Goal: Task Accomplishment & Management: Manage account settings

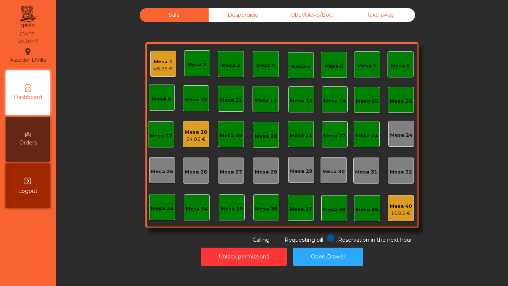
click at [150, 65] on div "Mesa 1 48.35 €" at bounding box center [163, 64] width 26 height 26
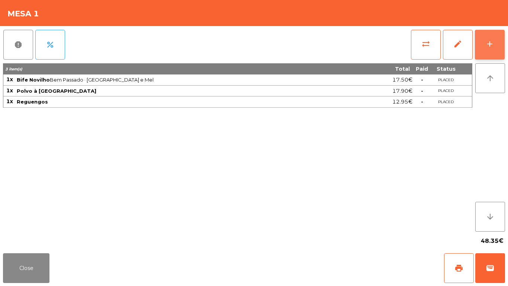
click at [499, 42] on button "add" at bounding box center [490, 45] width 30 height 30
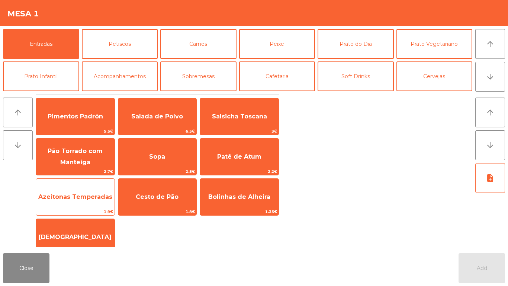
click at [67, 196] on span "Azeitonas Temperadas" at bounding box center [75, 196] width 74 height 7
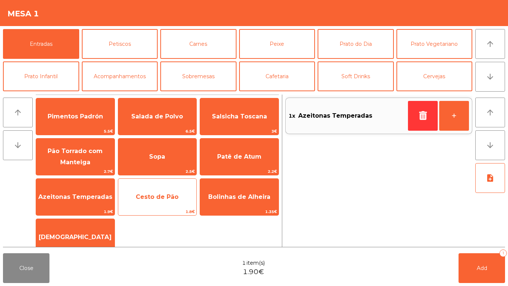
click at [155, 190] on span "Cesto de Pão" at bounding box center [157, 197] width 78 height 20
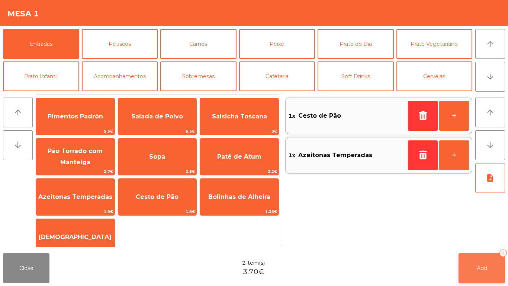
click at [477, 271] on button "Add 2" at bounding box center [482, 268] width 46 height 30
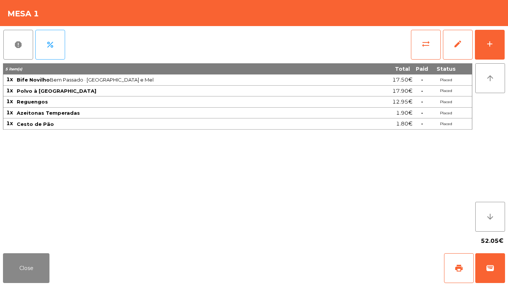
click at [21, 245] on div "52.05€" at bounding box center [254, 240] width 502 height 19
click at [6, 263] on button "Close" at bounding box center [26, 268] width 46 height 30
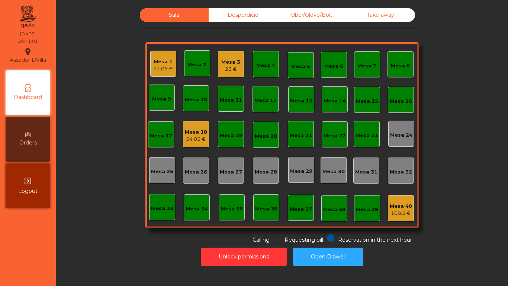
click at [227, 65] on div "23 €" at bounding box center [230, 68] width 19 height 7
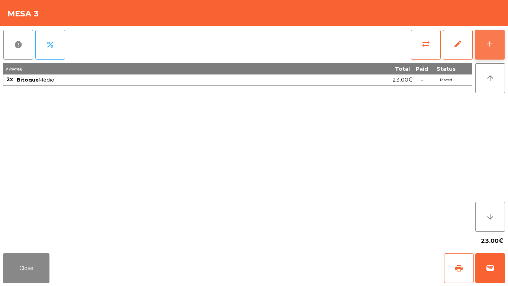
click at [499, 30] on button "add" at bounding box center [490, 45] width 30 height 30
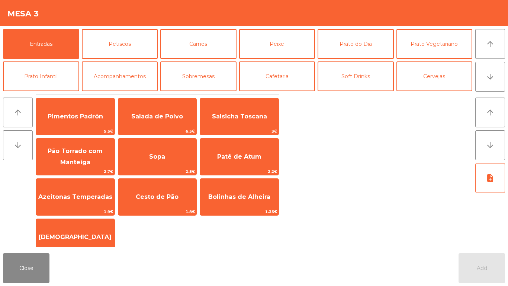
click at [508, 74] on div "Entradas Petiscos Carnes Peixe Prato do Dia Prato Vegetariano Prato Infantil Ac…" at bounding box center [254, 58] width 508 height 65
click at [504, 73] on button "arrow_downward" at bounding box center [490, 77] width 30 height 30
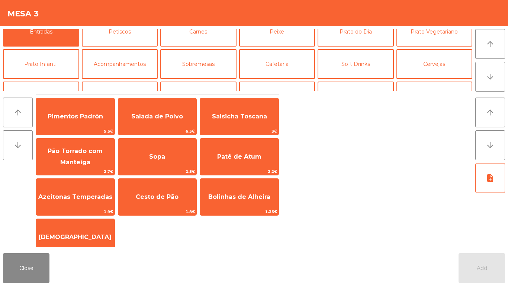
scroll to position [65, 0]
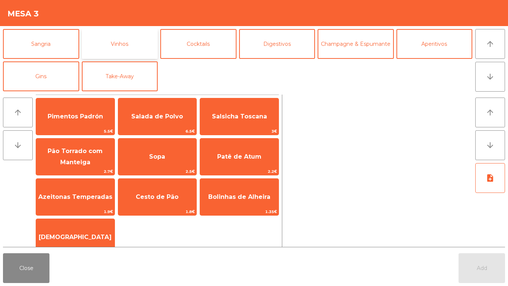
click at [110, 46] on button "Vinhos" at bounding box center [120, 44] width 76 height 30
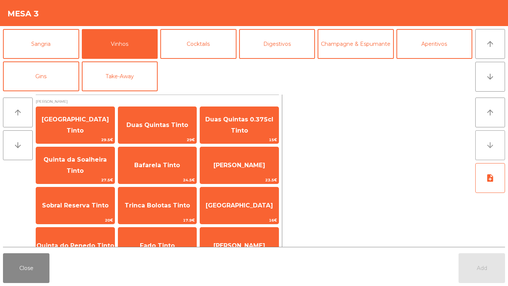
click at [505, 141] on button "arrow_downward" at bounding box center [490, 145] width 30 height 30
click at [10, 154] on button "arrow_downward" at bounding box center [18, 145] width 30 height 30
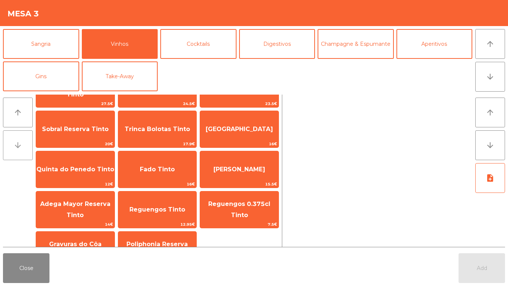
click at [10, 148] on button "arrow_downward" at bounding box center [18, 145] width 30 height 30
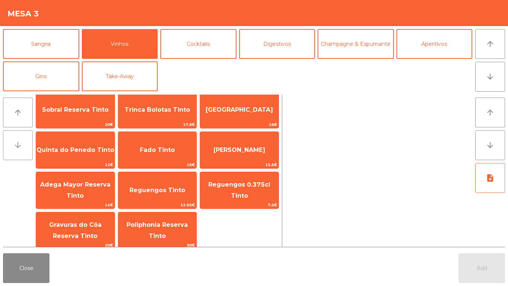
scroll to position [152, 0]
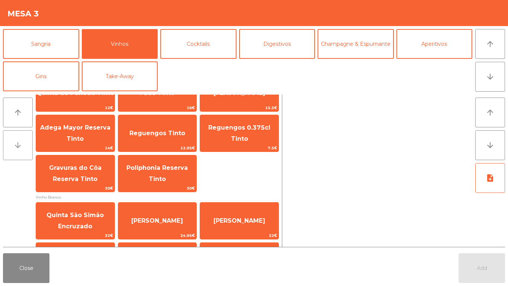
click at [7, 142] on button "arrow_downward" at bounding box center [18, 145] width 30 height 30
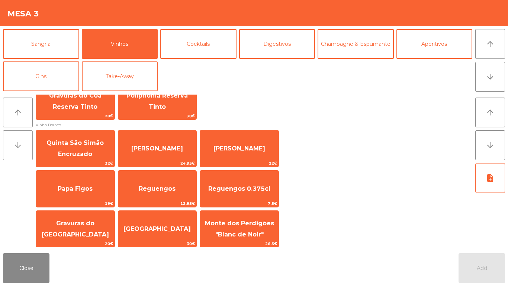
scroll to position [229, 0]
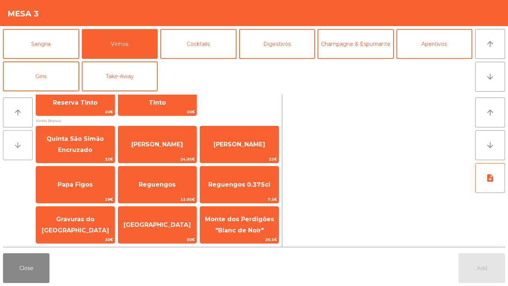
click at [7, 151] on button "arrow_downward" at bounding box center [18, 145] width 30 height 30
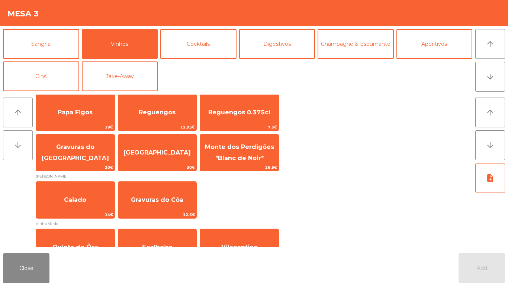
scroll to position [305, 0]
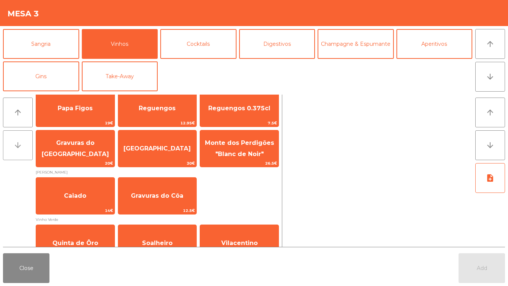
click at [25, 142] on button "arrow_downward" at bounding box center [18, 145] width 30 height 30
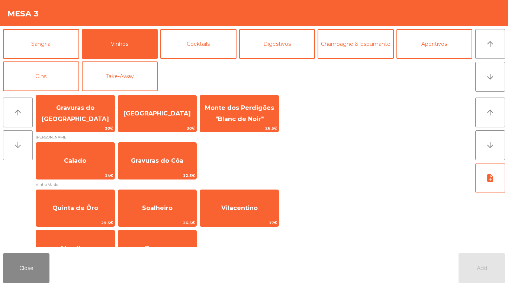
scroll to position [363, 0]
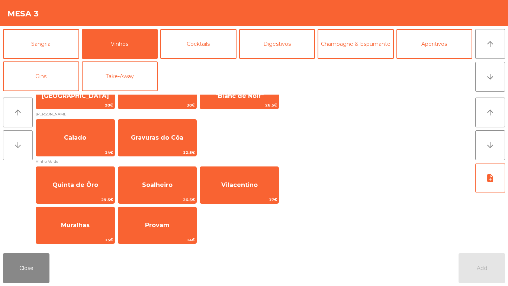
click at [17, 144] on icon "arrow_downward" at bounding box center [17, 145] width 9 height 9
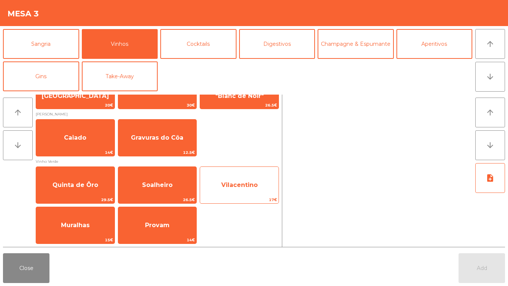
click at [236, 188] on span "Vilacentino" at bounding box center [239, 185] width 78 height 20
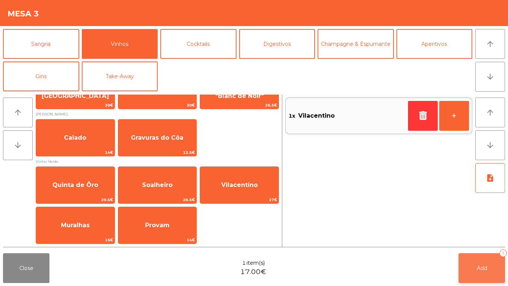
click at [493, 267] on button "Add 1" at bounding box center [482, 268] width 46 height 30
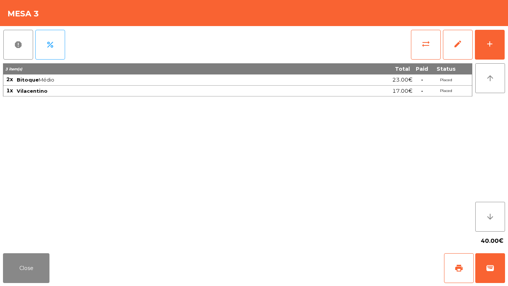
click at [508, 39] on div "report percent sync_alt edit add 3 item(s) Total Paid Status 2x Bitoque Médio 2…" at bounding box center [254, 138] width 508 height 224
click at [20, 264] on button "Close" at bounding box center [26, 268] width 46 height 30
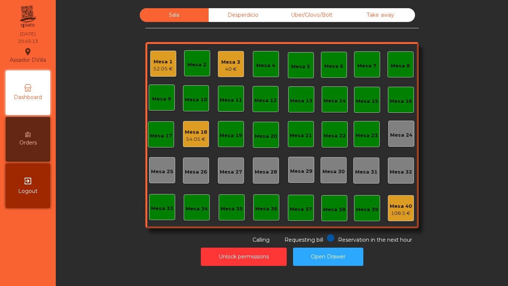
click at [196, 131] on div "Mesa 18" at bounding box center [196, 131] width 22 height 7
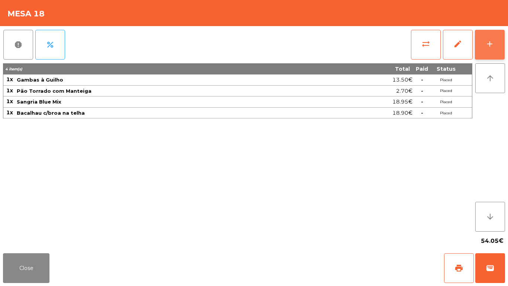
click at [496, 42] on button "add" at bounding box center [490, 45] width 30 height 30
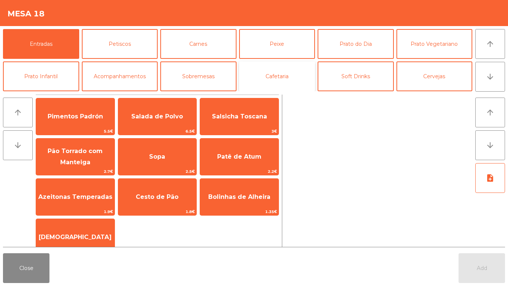
click at [285, 73] on button "Cafetaria" at bounding box center [277, 76] width 76 height 30
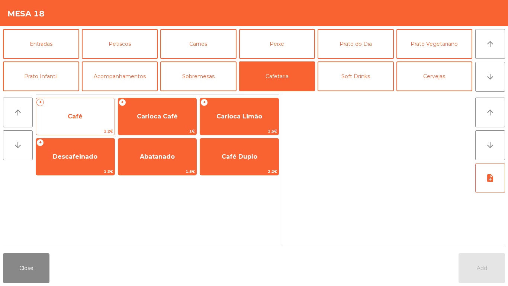
click at [75, 114] on span "Café" at bounding box center [75, 116] width 15 height 7
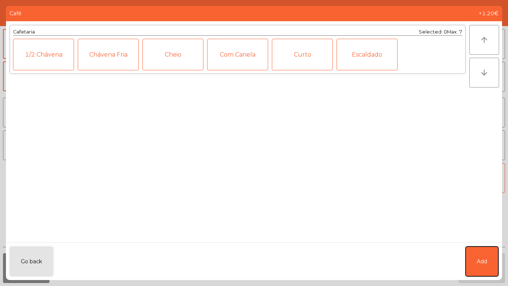
click at [490, 269] on button "Add" at bounding box center [482, 261] width 33 height 30
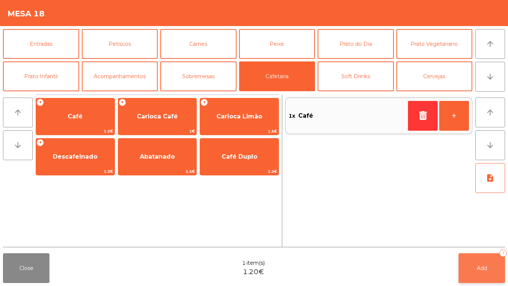
click at [475, 266] on button "Add 1" at bounding box center [482, 268] width 46 height 30
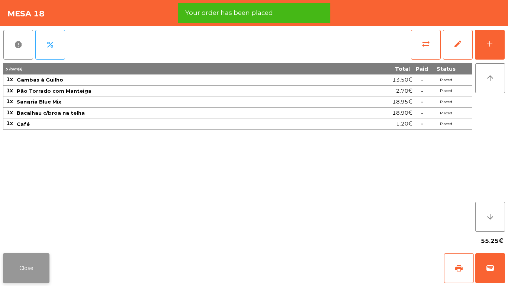
click at [21, 255] on button "Close" at bounding box center [26, 268] width 46 height 30
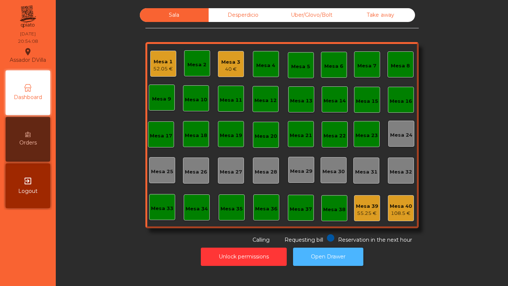
click at [340, 262] on button "Open Drawer" at bounding box center [328, 256] width 70 height 18
click at [227, 12] on div "Desperdicio" at bounding box center [243, 15] width 69 height 14
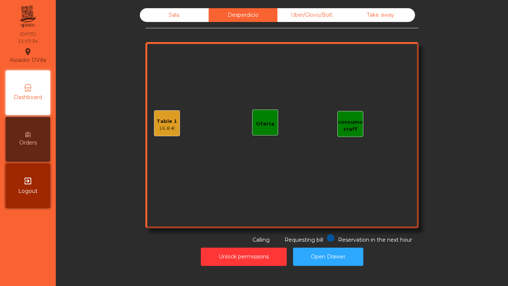
click at [316, 15] on div "Uber/Glovo/Bolt" at bounding box center [311, 15] width 69 height 14
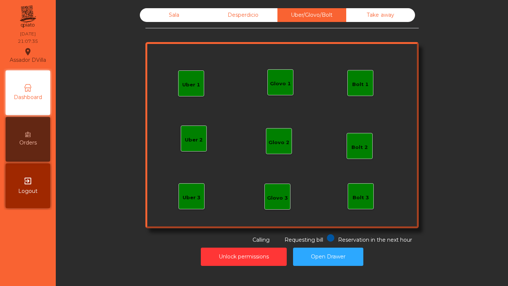
click at [189, 16] on div "Sala" at bounding box center [174, 15] width 69 height 14
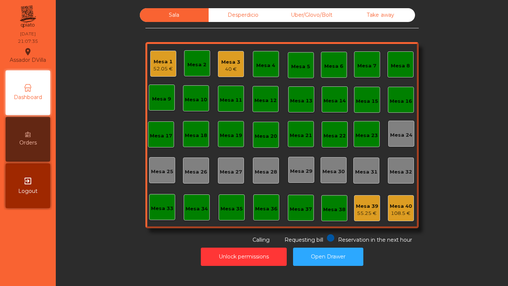
click at [214, 11] on div "Desperdicio" at bounding box center [243, 15] width 69 height 14
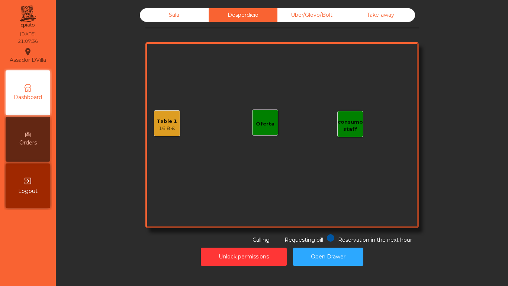
click at [164, 129] on div "16.8 €" at bounding box center [167, 128] width 20 height 7
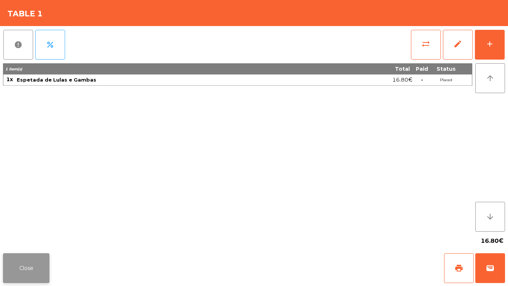
click at [8, 271] on button "Close" at bounding box center [26, 268] width 46 height 30
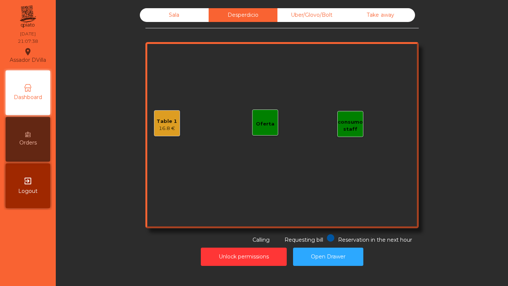
click at [314, 9] on div "Uber/Glovo/Bolt" at bounding box center [311, 15] width 69 height 14
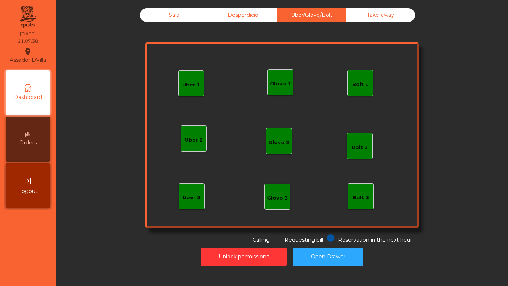
click at [353, 17] on div "Take away" at bounding box center [380, 15] width 69 height 14
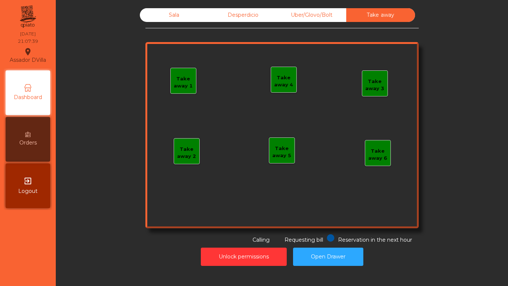
click at [168, 8] on div "Sala Desperdicio Uber/Glovo/Bolt Take away Take away 1 Take away 2 Take away 3 …" at bounding box center [281, 136] width 443 height 265
click at [168, 12] on div "Sala" at bounding box center [174, 15] width 69 height 14
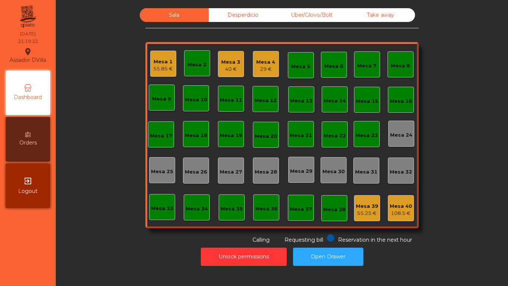
click at [156, 61] on div "Mesa 1" at bounding box center [163, 61] width 20 height 7
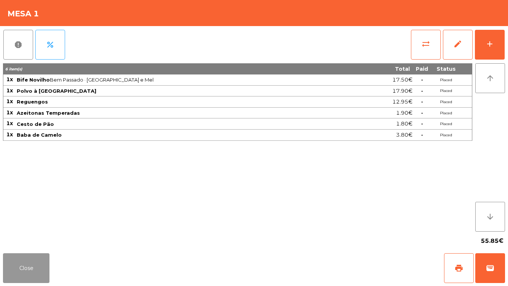
click at [29, 261] on button "Close" at bounding box center [26, 268] width 46 height 30
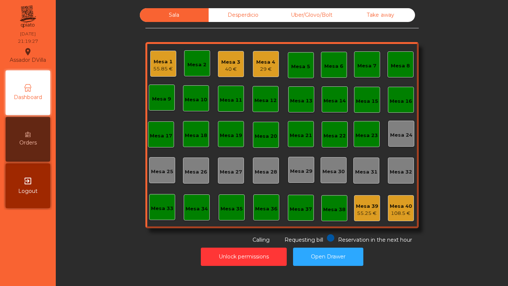
click at [158, 71] on div "55.85 €" at bounding box center [163, 68] width 20 height 7
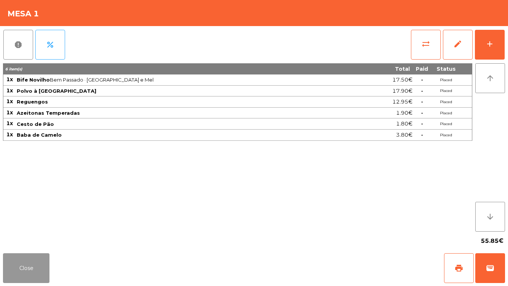
drag, startPoint x: 25, startPoint y: 263, endPoint x: 24, endPoint y: 253, distance: 9.7
click at [24, 255] on button "Close" at bounding box center [26, 268] width 46 height 30
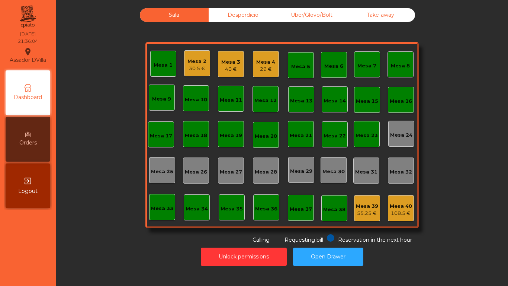
click at [293, 16] on div "Uber/Glovo/Bolt" at bounding box center [311, 15] width 69 height 14
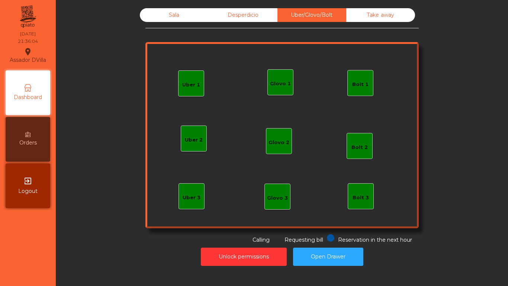
click at [273, 83] on div "Glovo 1" at bounding box center [280, 83] width 21 height 7
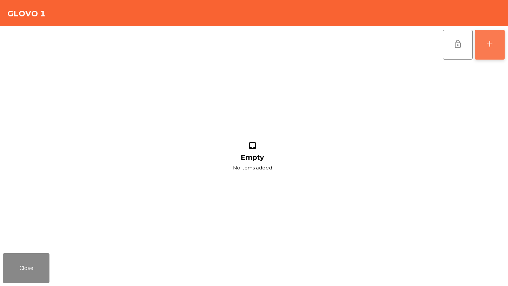
click at [498, 55] on button "add" at bounding box center [490, 45] width 30 height 30
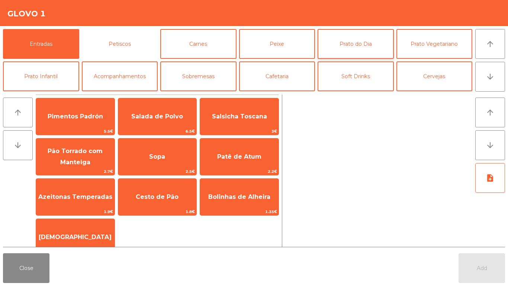
drag, startPoint x: 137, startPoint y: 41, endPoint x: 342, endPoint y: 34, distance: 204.6
click at [137, 41] on button "Petiscos" at bounding box center [120, 44] width 76 height 30
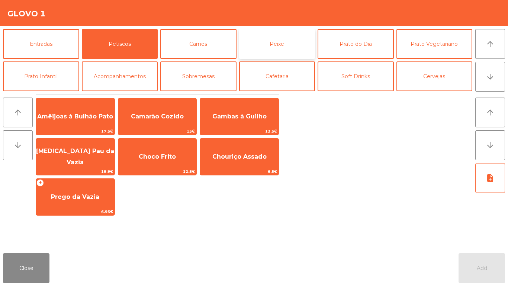
click at [279, 35] on button "Peixe" at bounding box center [277, 44] width 76 height 30
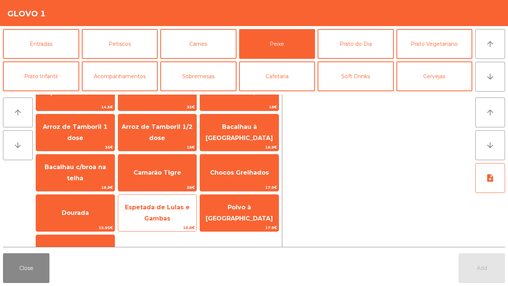
scroll to position [37, 0]
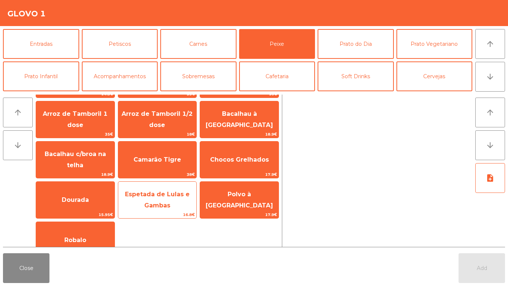
click at [160, 193] on span "Espetada de Lulas e Gambas" at bounding box center [157, 199] width 65 height 18
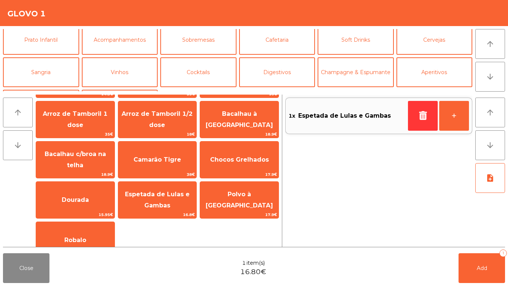
scroll to position [65, 0]
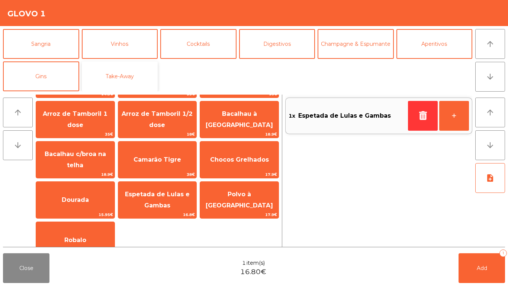
click at [135, 67] on button "Take-Away" at bounding box center [120, 76] width 76 height 30
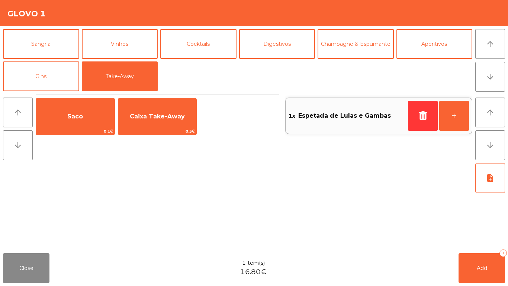
scroll to position [0, 0]
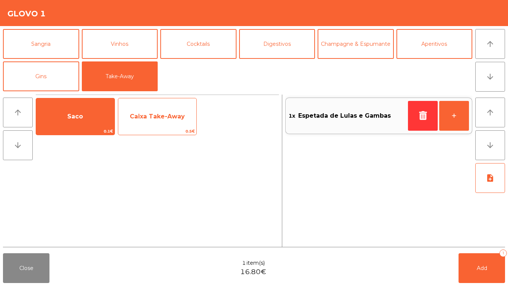
click at [124, 120] on span "Caixa Take-Away" at bounding box center [157, 116] width 78 height 20
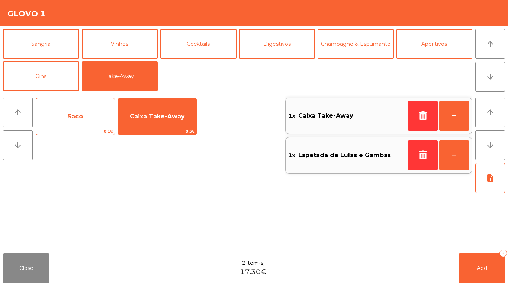
click at [79, 117] on span "Saco" at bounding box center [75, 116] width 16 height 7
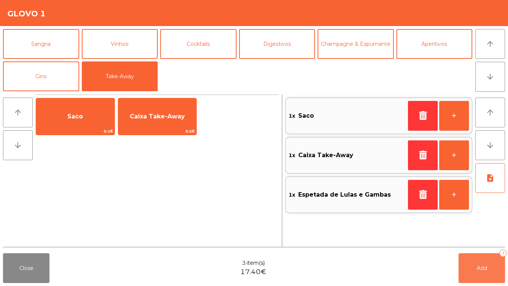
drag, startPoint x: 480, startPoint y: 279, endPoint x: 475, endPoint y: 283, distance: 7.1
click at [481, 282] on button "Add 3" at bounding box center [482, 268] width 46 height 30
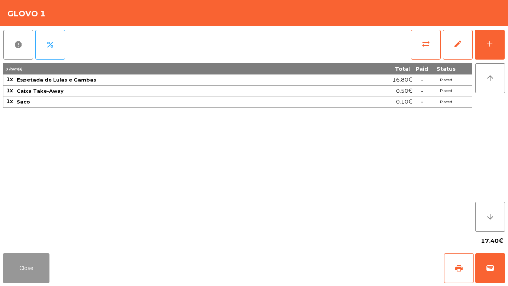
drag, startPoint x: 5, startPoint y: 255, endPoint x: 23, endPoint y: 259, distance: 18.6
click at [6, 255] on button "Close" at bounding box center [26, 268] width 46 height 30
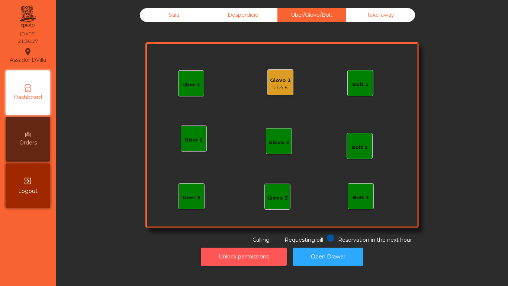
click at [244, 258] on button "Unlock permissions" at bounding box center [244, 256] width 86 height 18
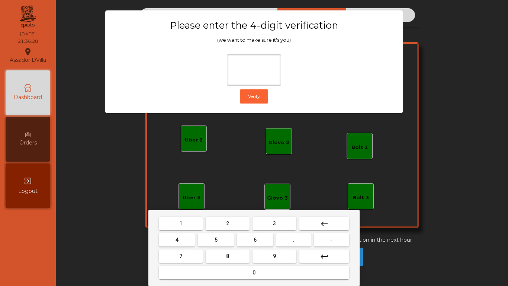
click at [211, 224] on button "2" at bounding box center [228, 222] width 44 height 13
click at [179, 241] on button "4" at bounding box center [177, 239] width 36 height 13
click at [263, 244] on button "6" at bounding box center [255, 239] width 36 height 13
drag, startPoint x: 275, startPoint y: 261, endPoint x: 271, endPoint y: 160, distance: 101.2
click at [275, 260] on button "9" at bounding box center [275, 255] width 44 height 13
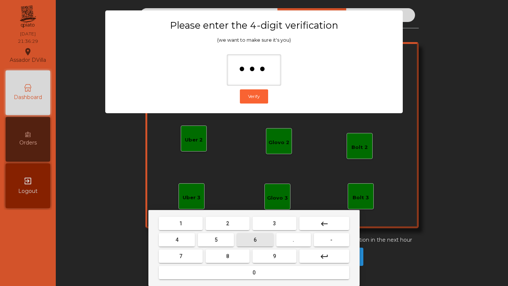
type input "****"
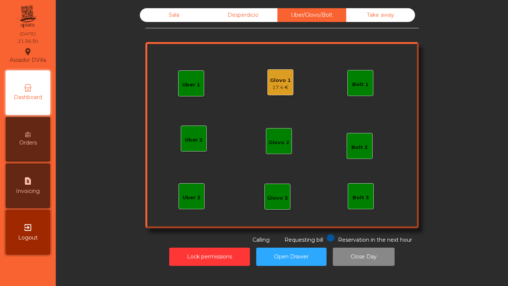
click at [274, 61] on div "Uber 1 Uber 3 Bolt 2 Glovo 2 Uber 2 Glovo 1 17.4 € Bolt 1 Bolt 3 Glovo 3" at bounding box center [281, 135] width 273 height 186
click at [280, 86] on div "17.4 €" at bounding box center [280, 87] width 21 height 7
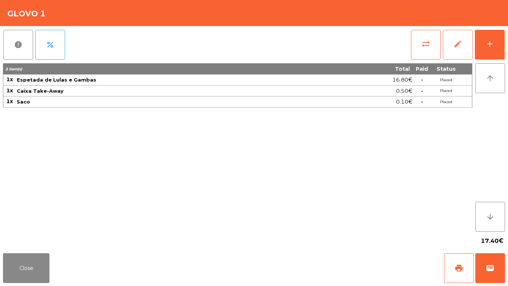
click at [467, 45] on button "edit" at bounding box center [458, 45] width 30 height 30
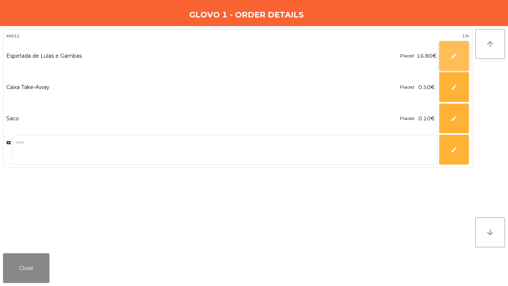
click at [450, 49] on button "edit" at bounding box center [454, 56] width 30 height 30
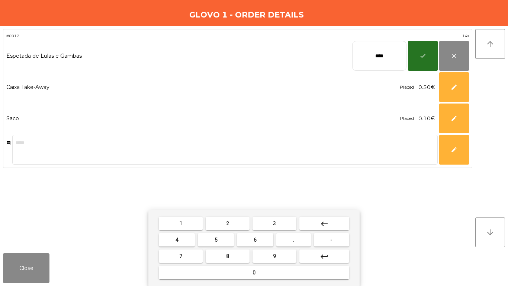
click at [383, 55] on input "****" at bounding box center [379, 56] width 54 height 30
click at [382, 55] on input "****" at bounding box center [379, 56] width 54 height 30
click at [382, 54] on input "****" at bounding box center [379, 56] width 54 height 30
type input "****"
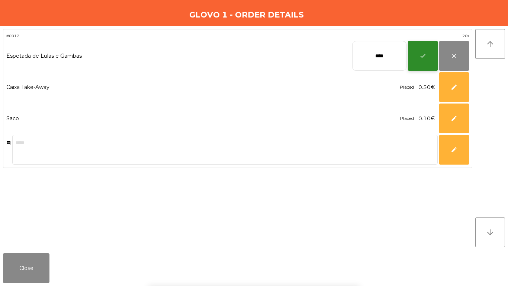
click at [427, 61] on button "check" at bounding box center [423, 56] width 30 height 30
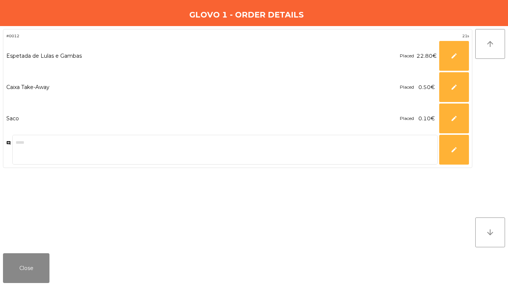
click at [0, 279] on div "Close" at bounding box center [254, 268] width 508 height 36
click at [38, 252] on div "Close" at bounding box center [254, 268] width 508 height 36
click at [23, 264] on button "Close" at bounding box center [26, 268] width 46 height 30
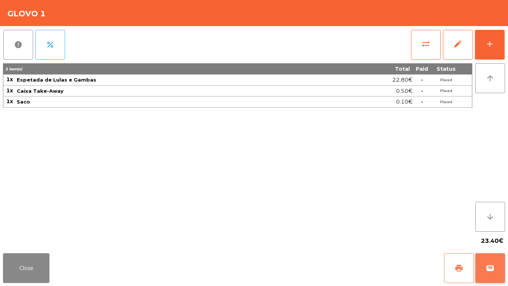
drag, startPoint x: 459, startPoint y: 274, endPoint x: 482, endPoint y: 266, distance: 25.0
click at [460, 273] on button "print" at bounding box center [459, 268] width 30 height 30
click at [485, 266] on button "wallet" at bounding box center [490, 268] width 30 height 30
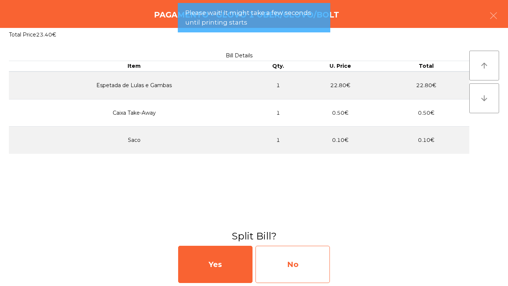
click at [300, 263] on div "No" at bounding box center [292, 263] width 74 height 37
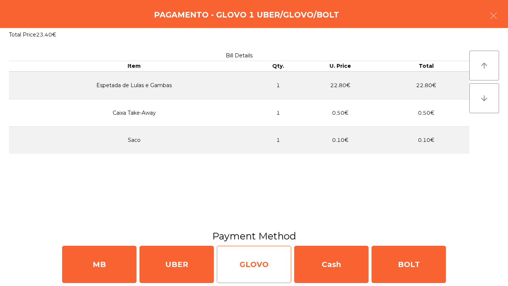
click at [281, 270] on div "GLOVO" at bounding box center [254, 263] width 74 height 37
select select "**"
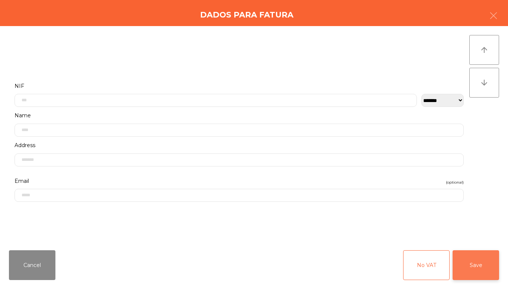
click at [479, 259] on button "Save" at bounding box center [476, 265] width 46 height 30
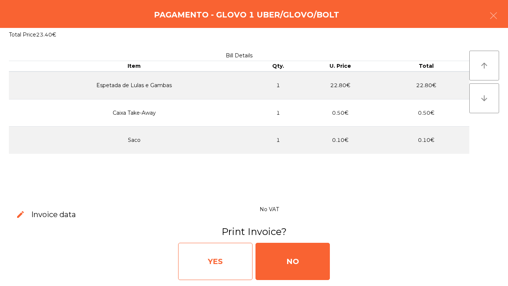
click at [244, 263] on div "YES" at bounding box center [215, 260] width 74 height 37
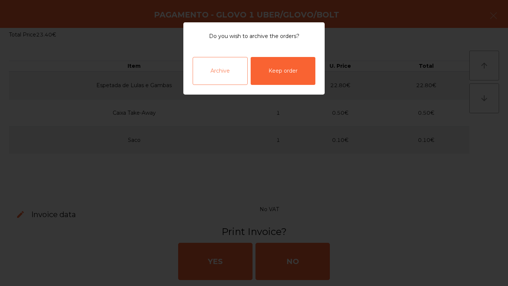
click at [219, 75] on div "Archive" at bounding box center [220, 71] width 55 height 28
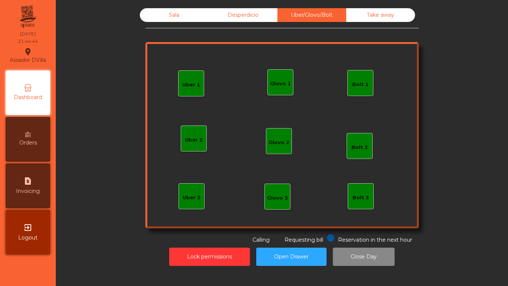
click at [176, 13] on div "Sala" at bounding box center [174, 15] width 69 height 14
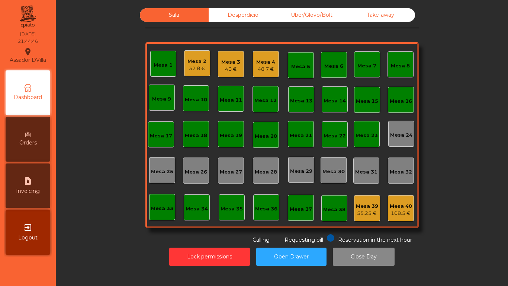
click at [187, 62] on div "Mesa 2" at bounding box center [196, 61] width 19 height 7
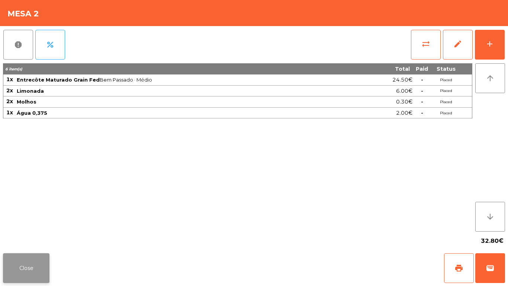
click at [28, 267] on button "Close" at bounding box center [26, 268] width 46 height 30
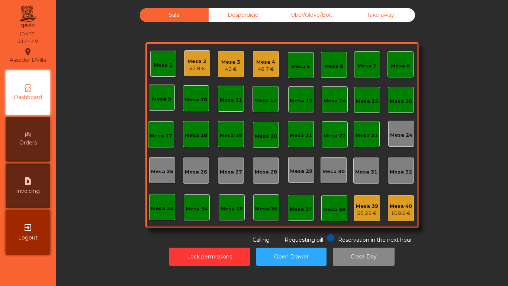
click at [228, 64] on div "Mesa 3" at bounding box center [230, 61] width 19 height 7
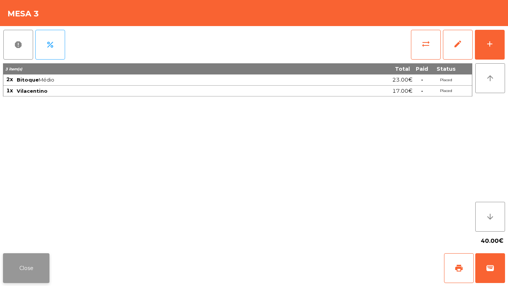
click at [23, 261] on button "Close" at bounding box center [26, 268] width 46 height 30
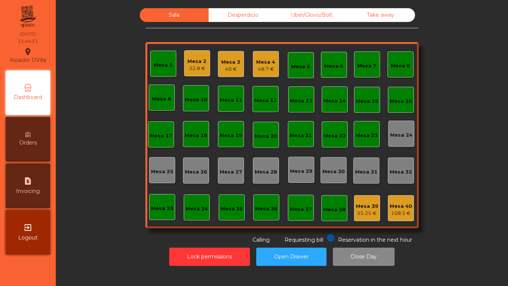
click at [265, 64] on div "Mesa 4" at bounding box center [265, 61] width 19 height 7
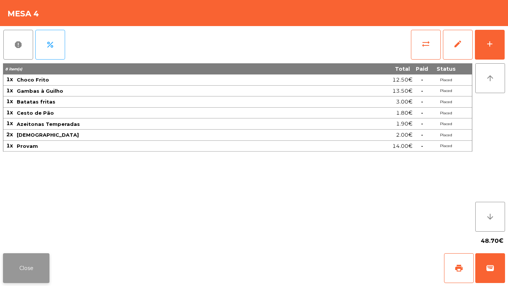
click at [23, 266] on button "Close" at bounding box center [26, 268] width 46 height 30
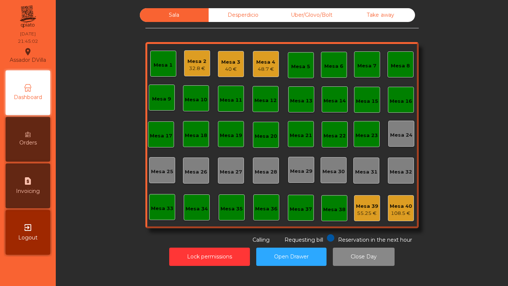
click at [253, 69] on div "Mesa 4 48.7 €" at bounding box center [266, 64] width 26 height 26
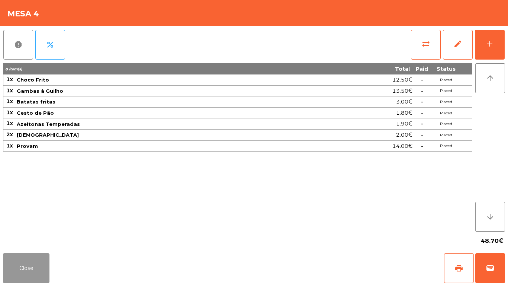
drag, startPoint x: 9, startPoint y: 260, endPoint x: 20, endPoint y: 255, distance: 11.5
click at [9, 260] on button "Close" at bounding box center [26, 268] width 46 height 30
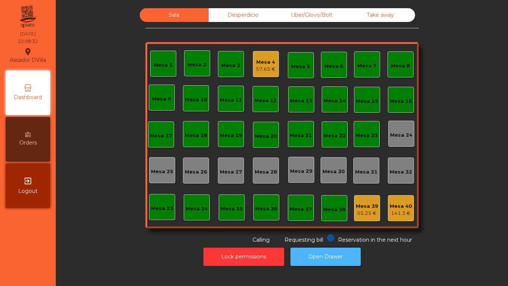
click at [342, 256] on button "Open Drawer" at bounding box center [325, 256] width 70 height 18
click at [337, 255] on button "Open Drawer" at bounding box center [325, 256] width 70 height 18
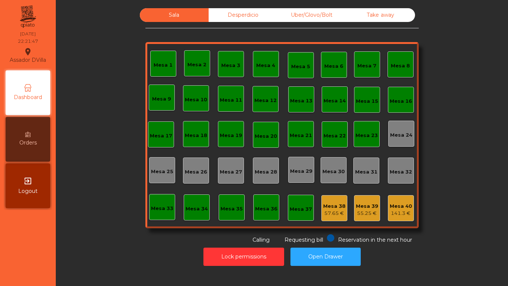
click at [10, 240] on nav "Assador DVilla location_on [DATE] 22:21:47 Dashboard Orders exit_to_app Logout" at bounding box center [28, 143] width 56 height 286
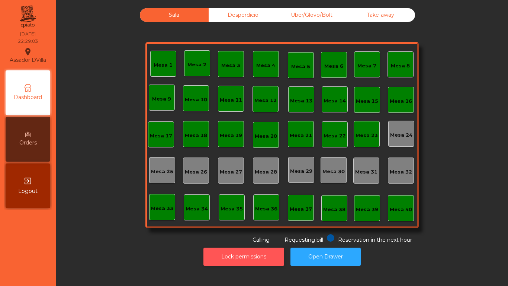
click at [248, 261] on button "Lock permissions" at bounding box center [243, 256] width 81 height 18
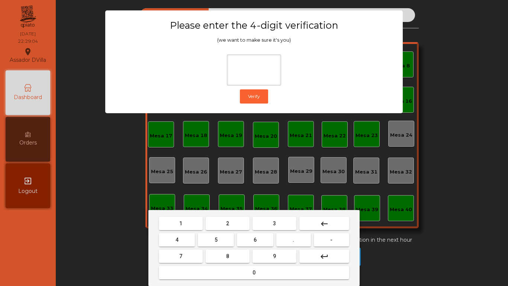
click at [225, 226] on button "2" at bounding box center [228, 222] width 44 height 13
drag, startPoint x: 188, startPoint y: 241, endPoint x: 255, endPoint y: 231, distance: 67.6
click at [193, 240] on button "4" at bounding box center [177, 239] width 36 height 13
drag, startPoint x: 255, startPoint y: 242, endPoint x: 284, endPoint y: 258, distance: 33.4
click at [256, 243] on button "6" at bounding box center [255, 239] width 36 height 13
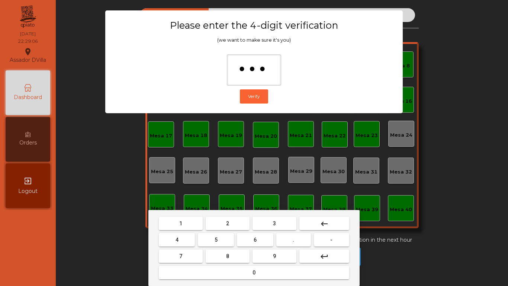
drag, startPoint x: 284, startPoint y: 258, endPoint x: 223, endPoint y: 239, distance: 63.9
click at [284, 258] on button "9" at bounding box center [275, 255] width 44 height 13
type input "****"
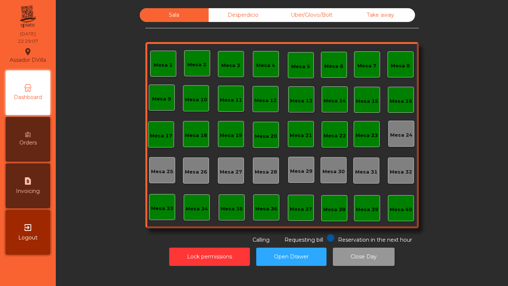
click at [362, 261] on button "Close Day" at bounding box center [364, 256] width 62 height 18
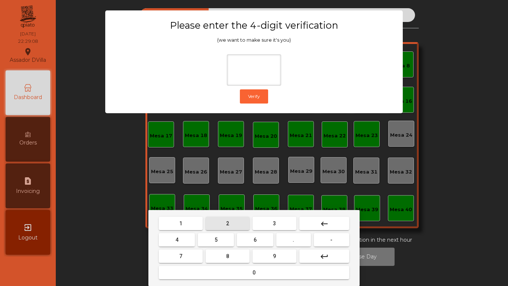
drag, startPoint x: 216, startPoint y: 227, endPoint x: 199, endPoint y: 230, distance: 17.4
click at [215, 227] on button "2" at bounding box center [228, 222] width 44 height 13
drag, startPoint x: 178, startPoint y: 237, endPoint x: 222, endPoint y: 234, distance: 44.0
click at [178, 237] on span "4" at bounding box center [177, 240] width 3 height 6
drag, startPoint x: 263, startPoint y: 239, endPoint x: 273, endPoint y: 254, distance: 17.7
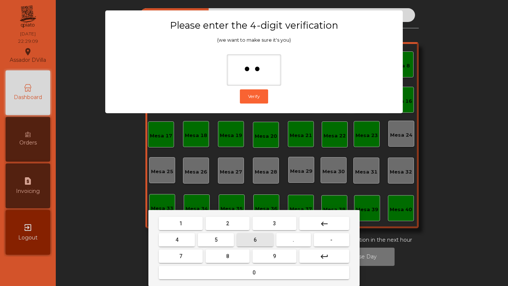
click at [264, 241] on button "6" at bounding box center [255, 239] width 36 height 13
drag, startPoint x: 274, startPoint y: 256, endPoint x: 271, endPoint y: 253, distance: 4.0
click at [273, 255] on button "9" at bounding box center [275, 255] width 44 height 13
type input "****"
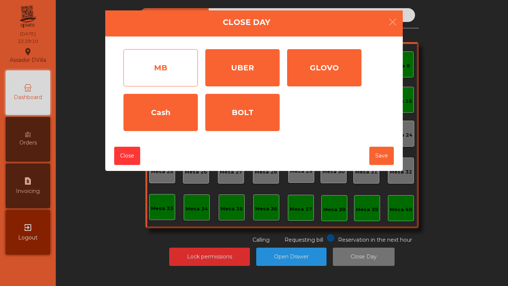
drag, startPoint x: 150, startPoint y: 70, endPoint x: 159, endPoint y: 70, distance: 8.9
click at [151, 70] on div "MB" at bounding box center [160, 67] width 74 height 37
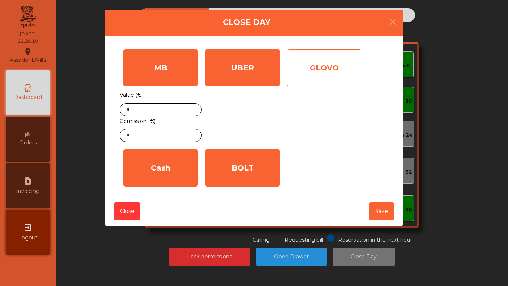
drag, startPoint x: 275, startPoint y: 57, endPoint x: 292, endPoint y: 67, distance: 19.5
click at [278, 61] on div "UBER" at bounding box center [242, 67] width 74 height 37
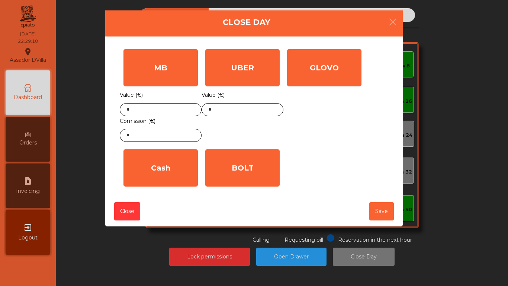
drag, startPoint x: 325, startPoint y: 68, endPoint x: 196, endPoint y: 139, distance: 147.5
click at [321, 70] on div "GLOVO" at bounding box center [324, 67] width 74 height 37
click at [211, 188] on div "BOLT Value (€) *" at bounding box center [243, 167] width 82 height 45
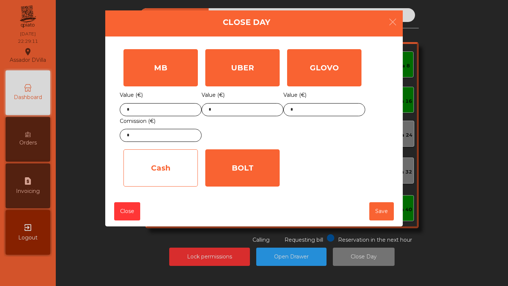
click at [196, 181] on div "Cash" at bounding box center [160, 167] width 74 height 37
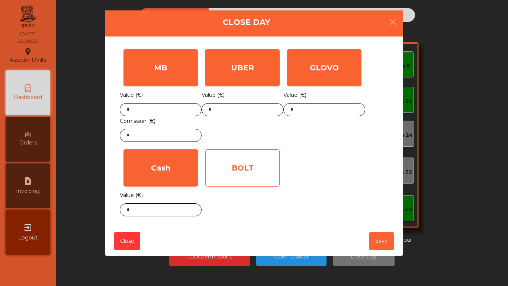
click at [244, 173] on div "BOLT" at bounding box center [242, 167] width 74 height 37
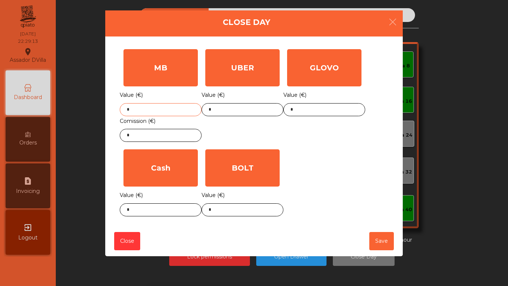
click at [161, 107] on input "*" at bounding box center [161, 109] width 82 height 13
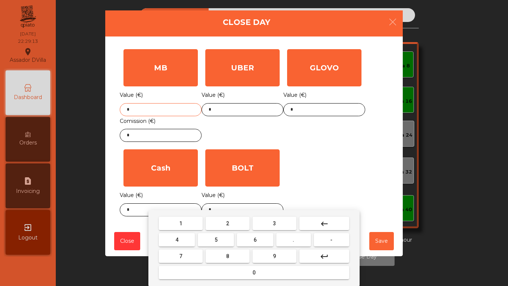
click at [161, 107] on input "*" at bounding box center [161, 109] width 82 height 13
click at [132, 110] on input "********" at bounding box center [161, 109] width 82 height 13
click at [130, 110] on input "********" at bounding box center [161, 109] width 82 height 13
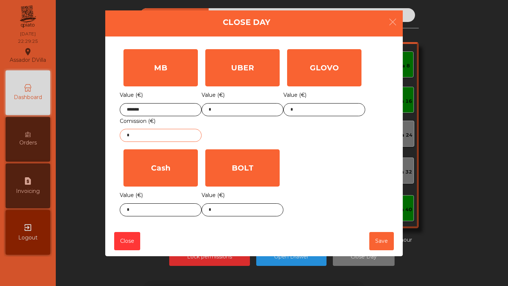
click at [177, 136] on input "*" at bounding box center [161, 135] width 82 height 13
click at [178, 136] on input "*" at bounding box center [161, 135] width 82 height 13
click at [133, 110] on input "*******" at bounding box center [161, 109] width 82 height 13
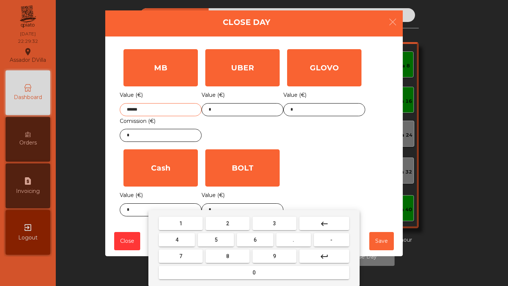
type input "******"
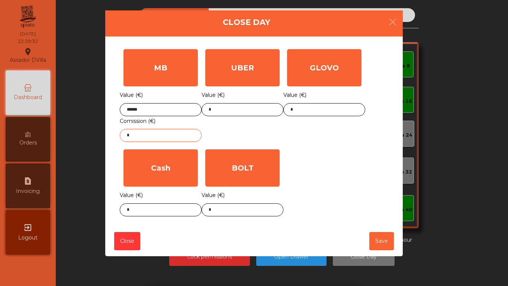
click at [151, 136] on input "*" at bounding box center [161, 135] width 82 height 13
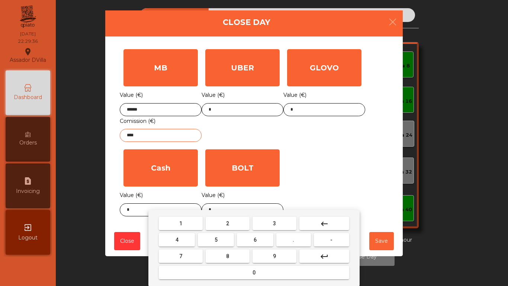
type input "****"
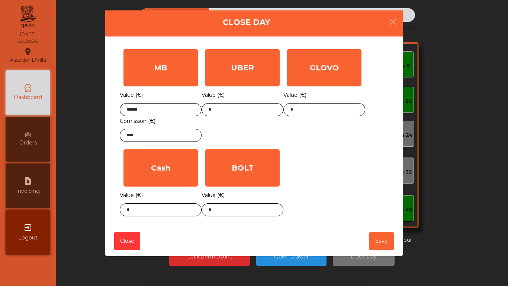
click at [309, 126] on div "GLOVO Value (€) *" at bounding box center [324, 95] width 82 height 100
click at [306, 107] on input "*" at bounding box center [324, 109] width 82 height 13
click at [138, 206] on input "*" at bounding box center [161, 209] width 82 height 13
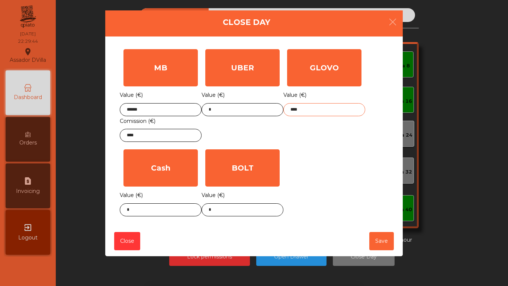
click at [342, 104] on input "****" at bounding box center [324, 109] width 82 height 13
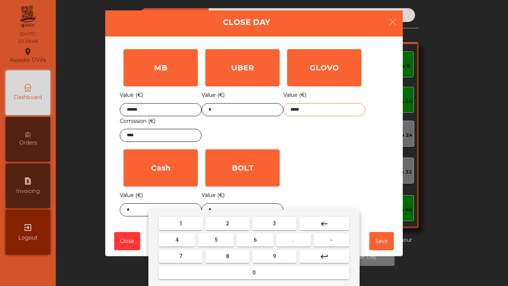
type input "*****"
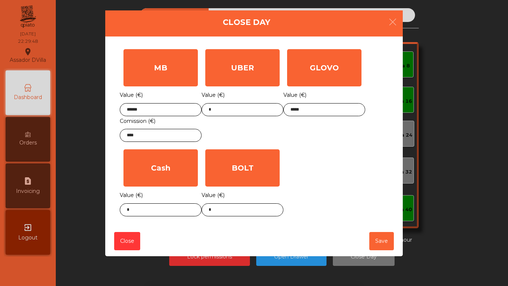
click at [133, 216] on div "1 2 3 keyboard_backspace 4 5 6 . - 7 8 9 keyboard_return 0" at bounding box center [254, 248] width 508 height 76
click at [132, 212] on body "Assador DVilla location_on [DATE] 22:29:48 Dashboard Orders request_page Invoic…" at bounding box center [254, 143] width 508 height 286
click at [132, 212] on div "1 2 3 keyboard_backspace 4 5 6 . - 7 8 9 keyboard_return 0" at bounding box center [254, 248] width 508 height 76
click at [132, 212] on body "Assador DVilla location_on [DATE] 22:29:49 Dashboard Orders request_page Invoic…" at bounding box center [254, 143] width 508 height 286
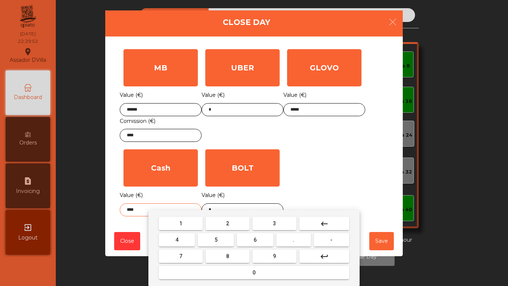
type input "****"
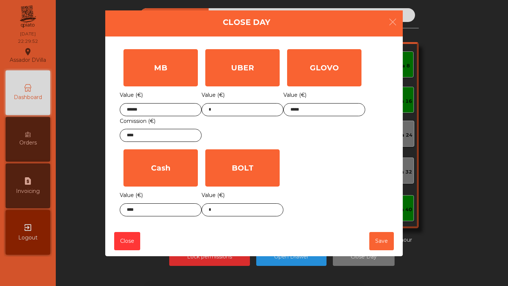
click at [323, 161] on div "MB Value (€) ****** Comission (€) **** UBER Value (€) * GLOVO Value (€) ***** C…" at bounding box center [254, 132] width 268 height 174
click at [377, 241] on button "Save" at bounding box center [381, 241] width 25 height 18
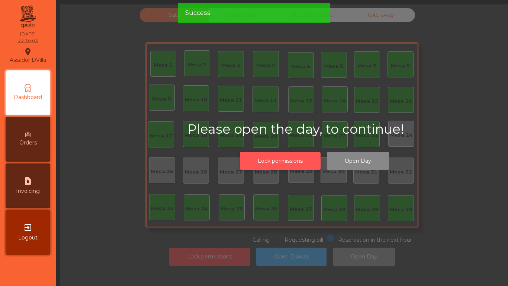
click at [275, 168] on button "Lock permissions" at bounding box center [280, 161] width 81 height 18
